Goal: Task Accomplishment & Management: Manage account settings

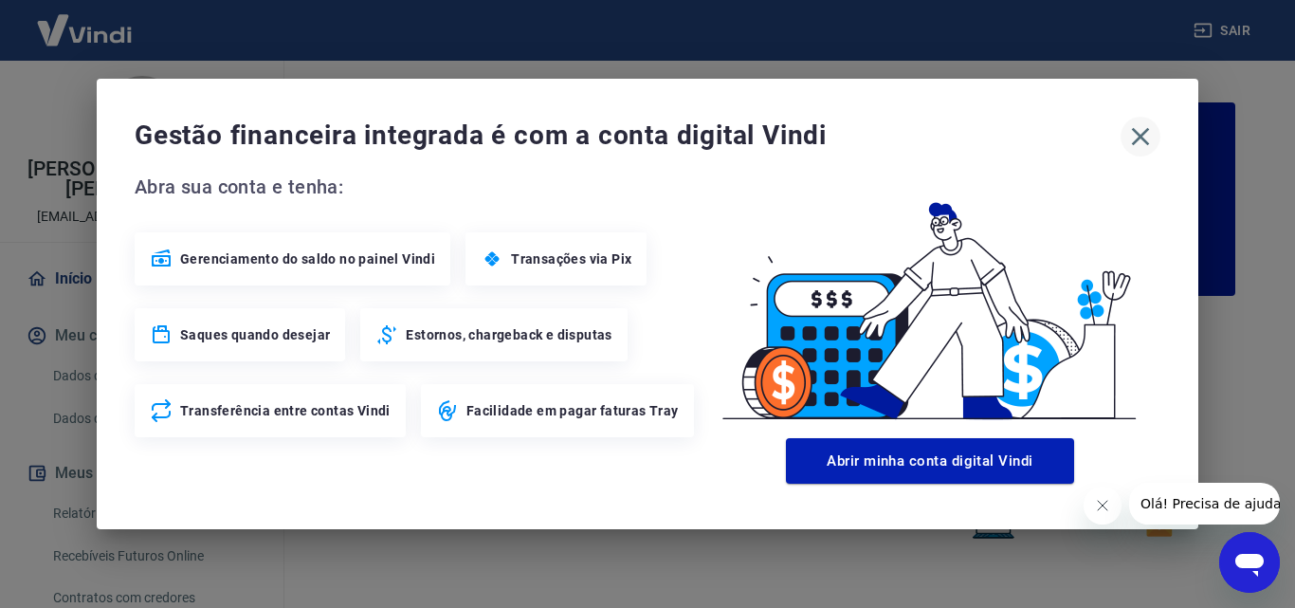
click at [1149, 137] on icon "button" at bounding box center [1140, 136] width 30 height 30
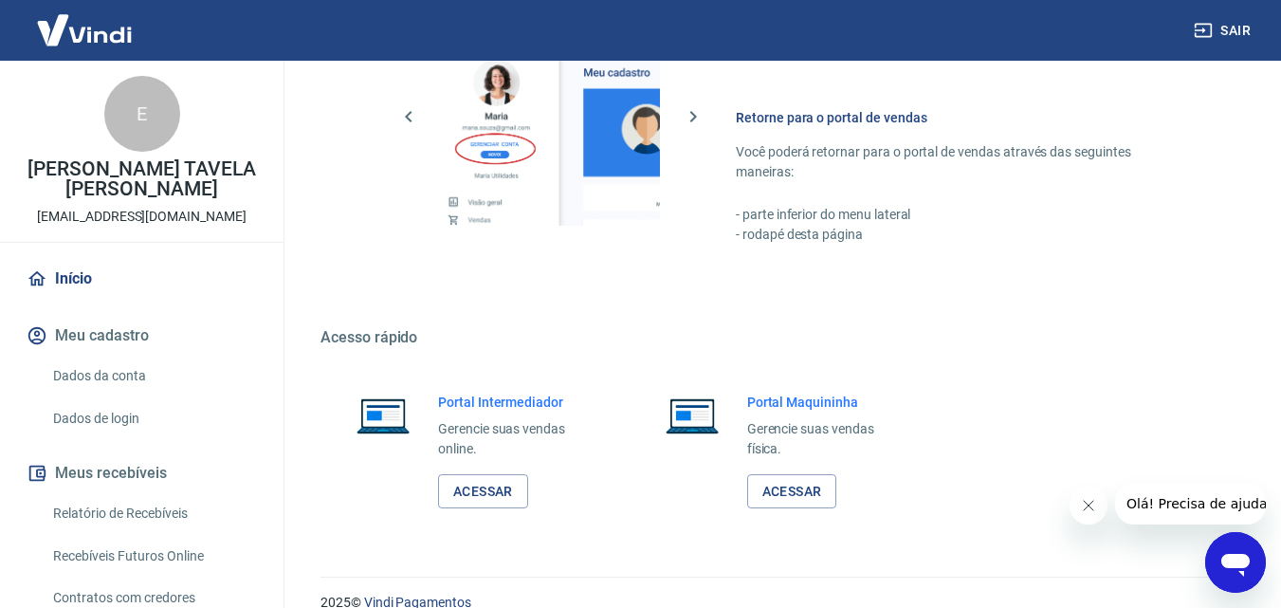
scroll to position [1144, 0]
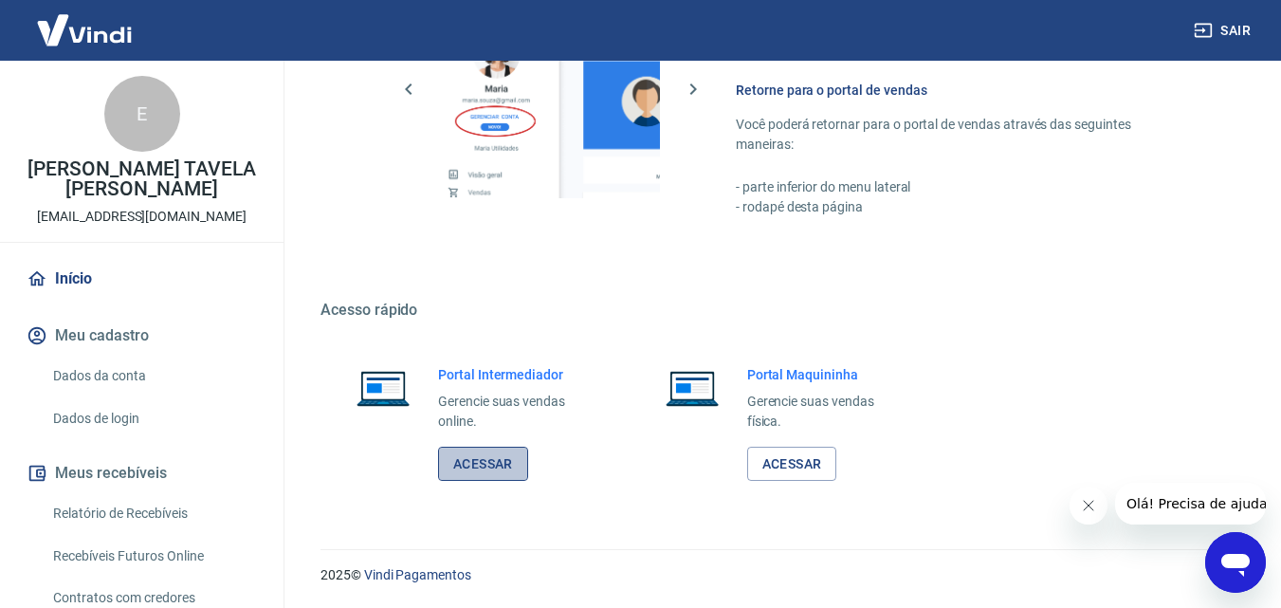
click at [498, 456] on link "Acessar" at bounding box center [483, 464] width 90 height 35
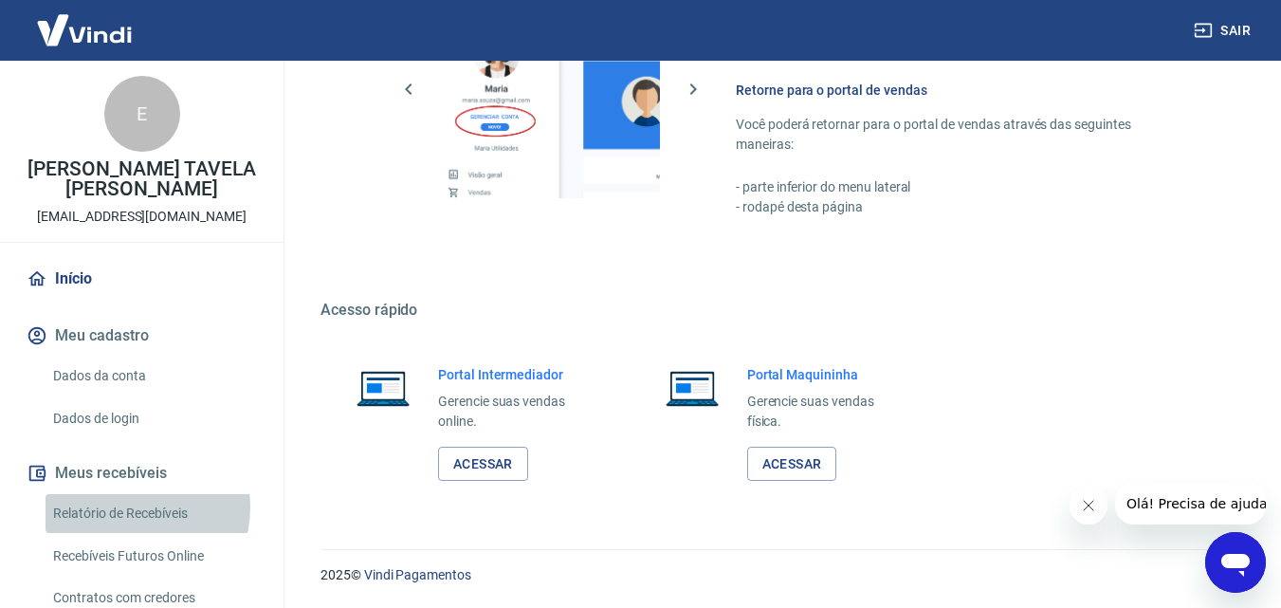
click at [132, 507] on link "Relatório de Recebíveis" at bounding box center [153, 513] width 215 height 39
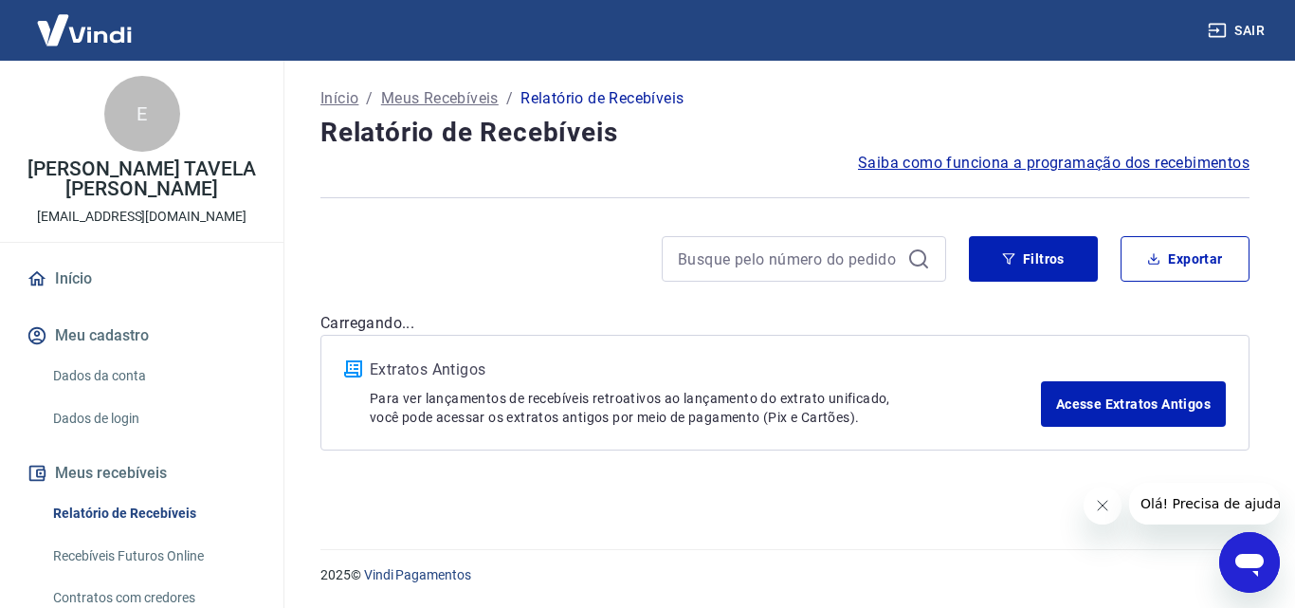
click at [708, 493] on div "Início / Meus Recebíveis / Relatório de Recebíveis Relatório de Recebíveis Saib…" at bounding box center [785, 294] width 975 height 466
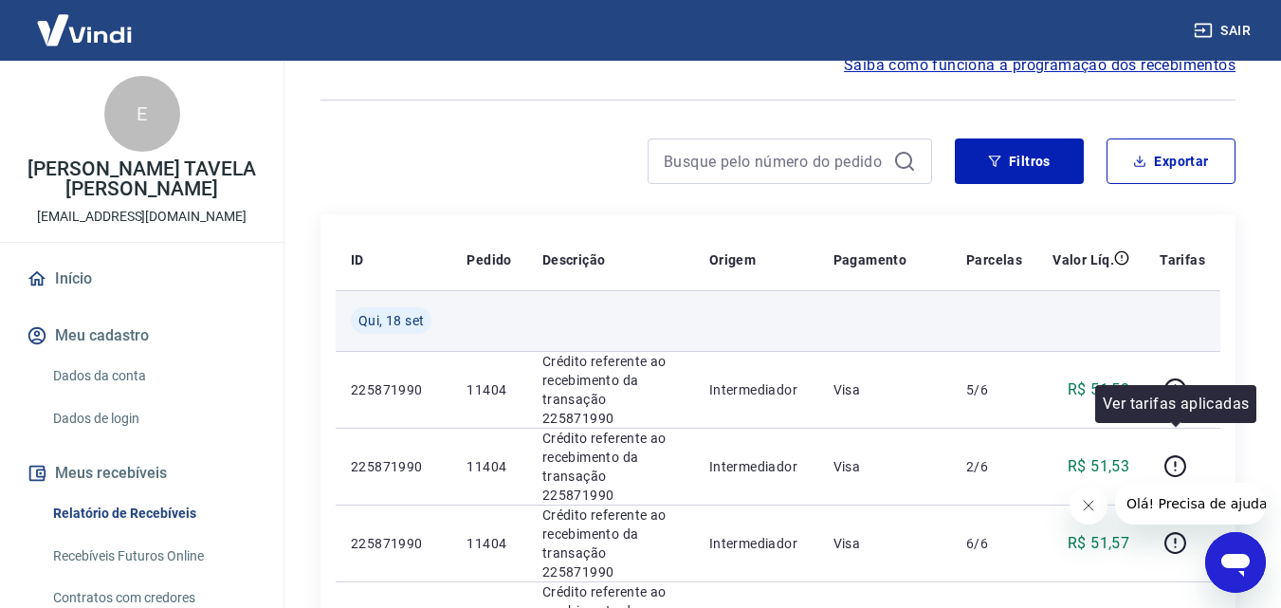
scroll to position [95, 0]
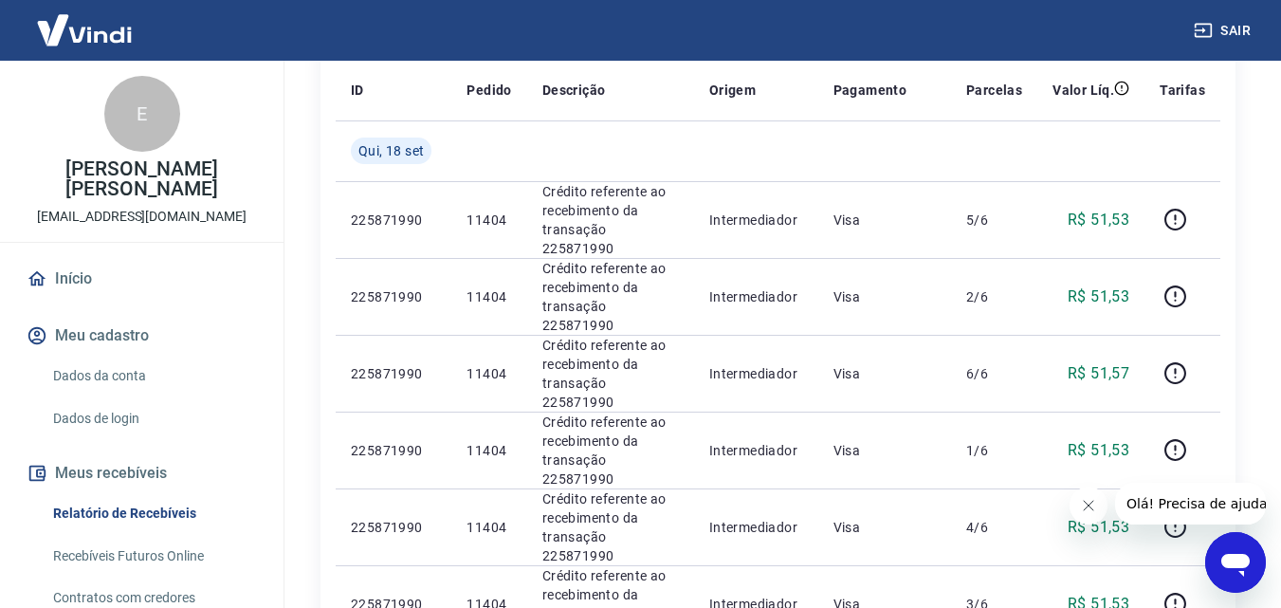
scroll to position [284, 0]
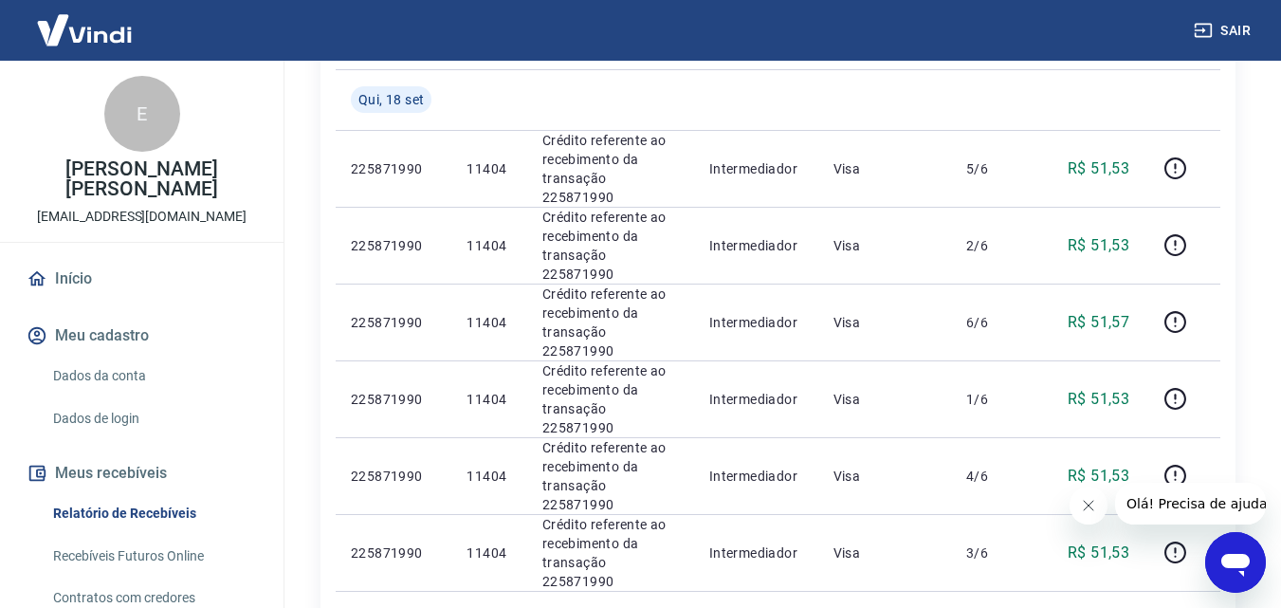
scroll to position [284, 0]
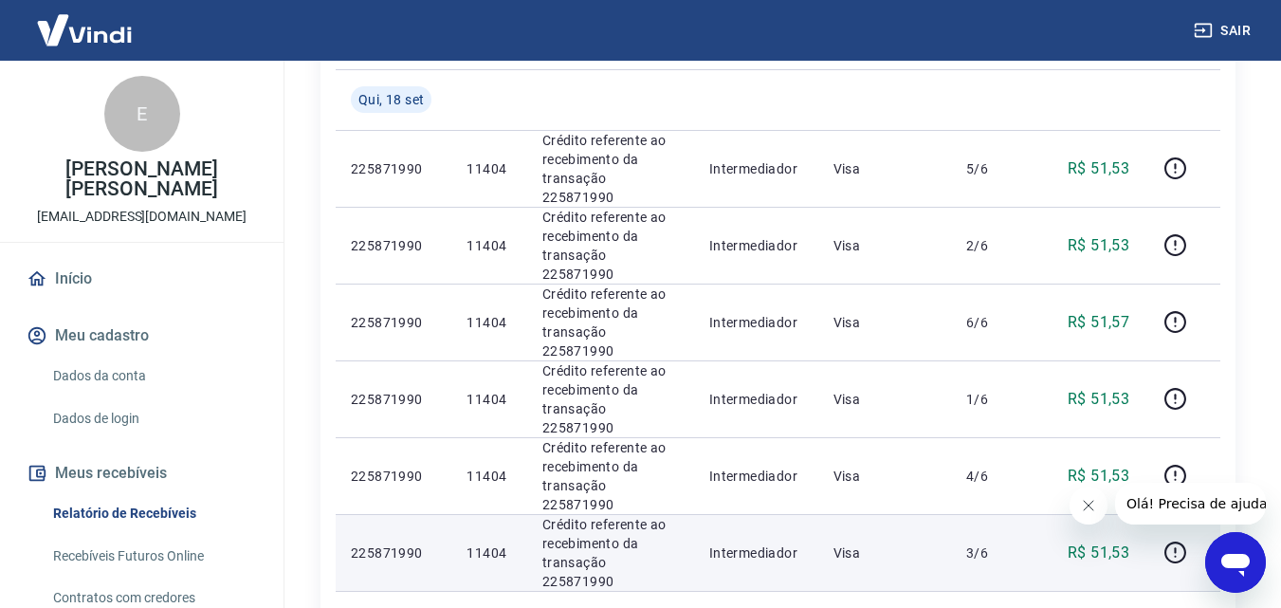
scroll to position [284, 0]
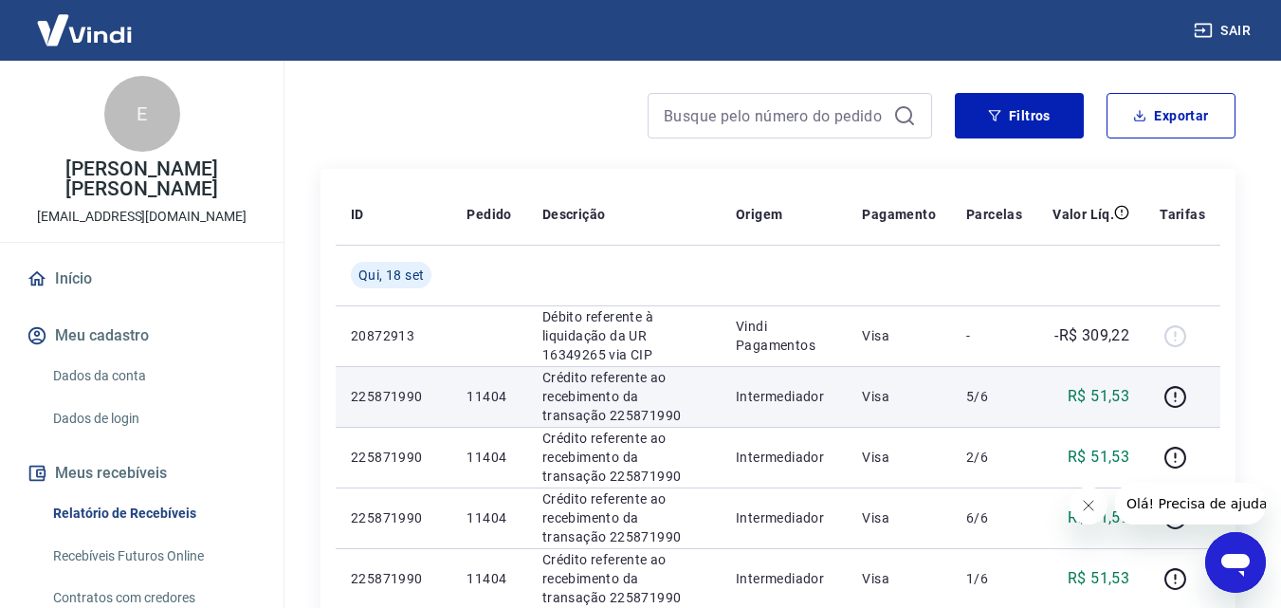
scroll to position [190, 0]
